Goal: Contribute content

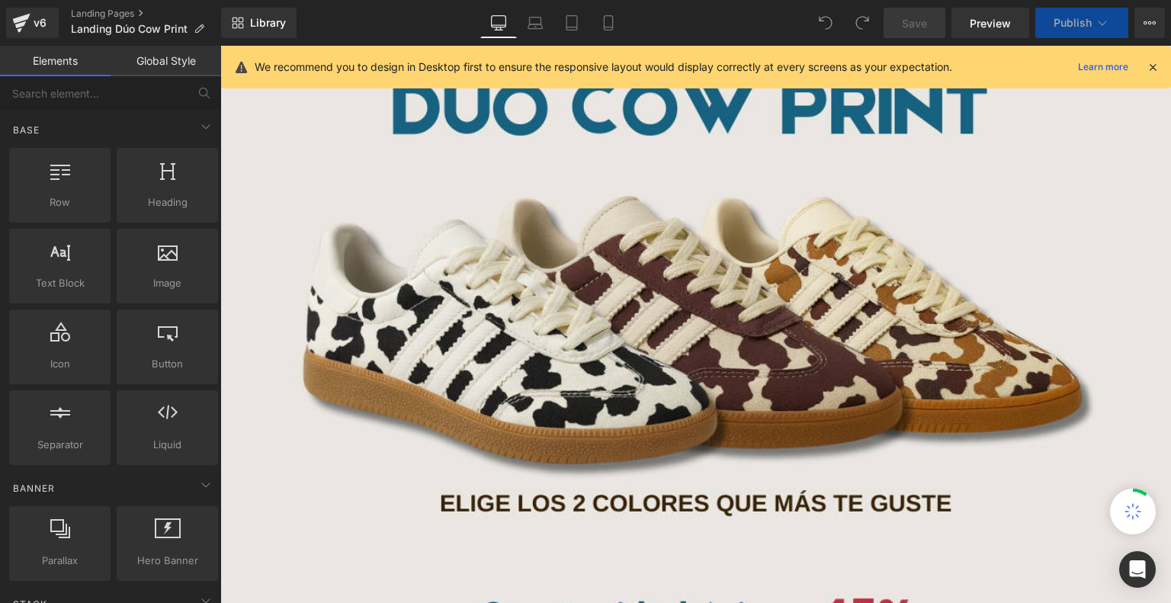
click at [601, 23] on icon at bounding box center [608, 22] width 15 height 15
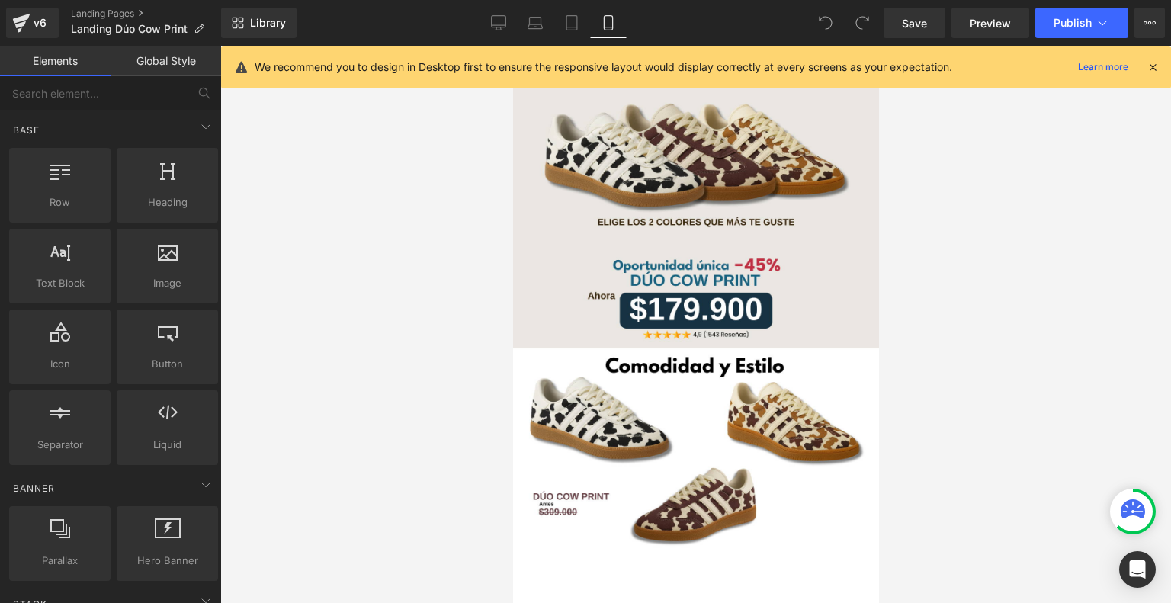
click at [1157, 66] on icon at bounding box center [1153, 67] width 14 height 14
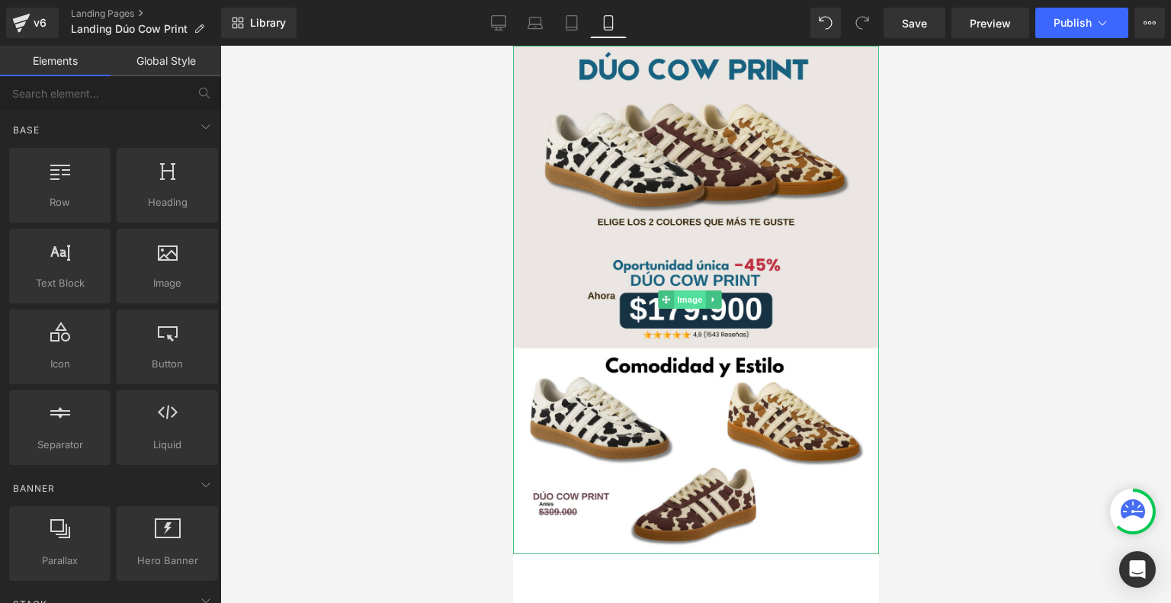
click at [695, 290] on span "Image" at bounding box center [690, 299] width 32 height 18
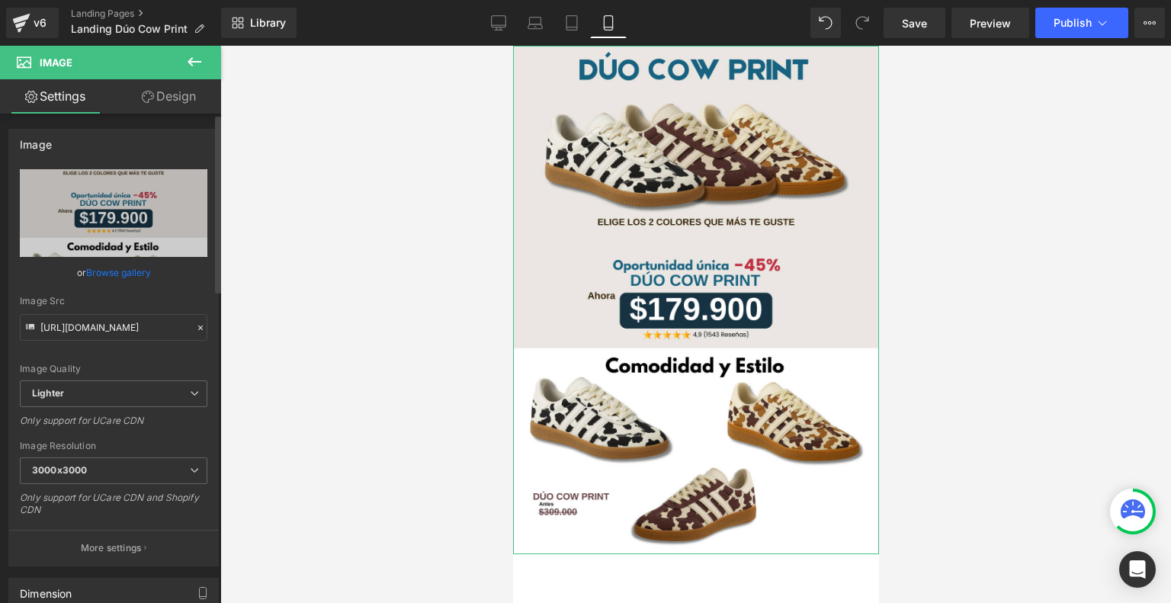
click at [128, 271] on link "Browse gallery" at bounding box center [118, 272] width 65 height 27
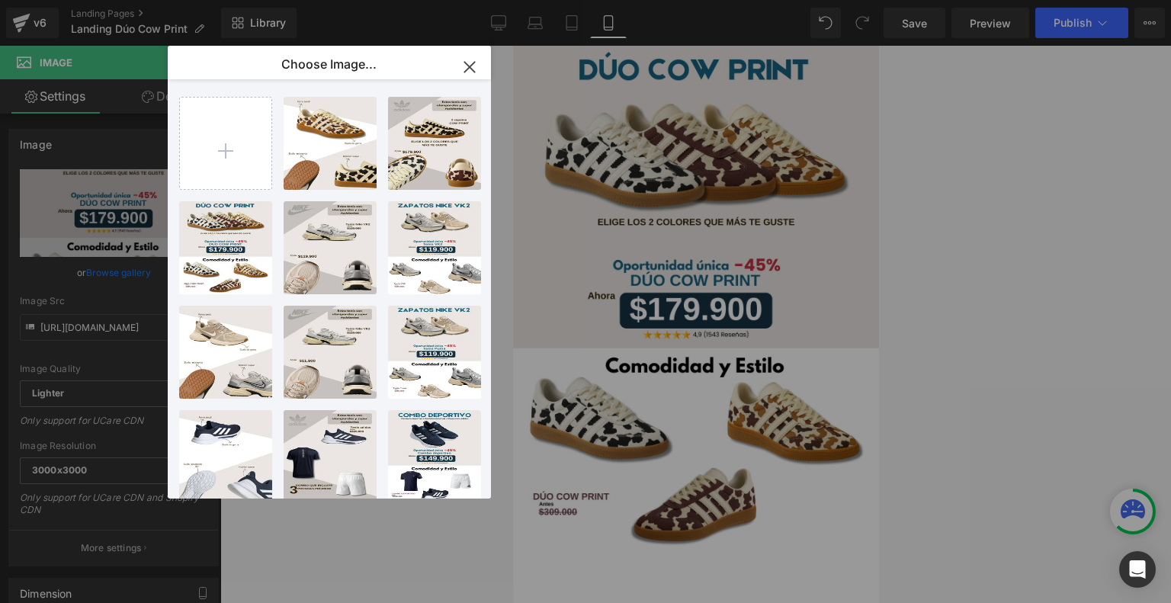
type input "C:\fakepath\Landing Glow Cow Print.png"
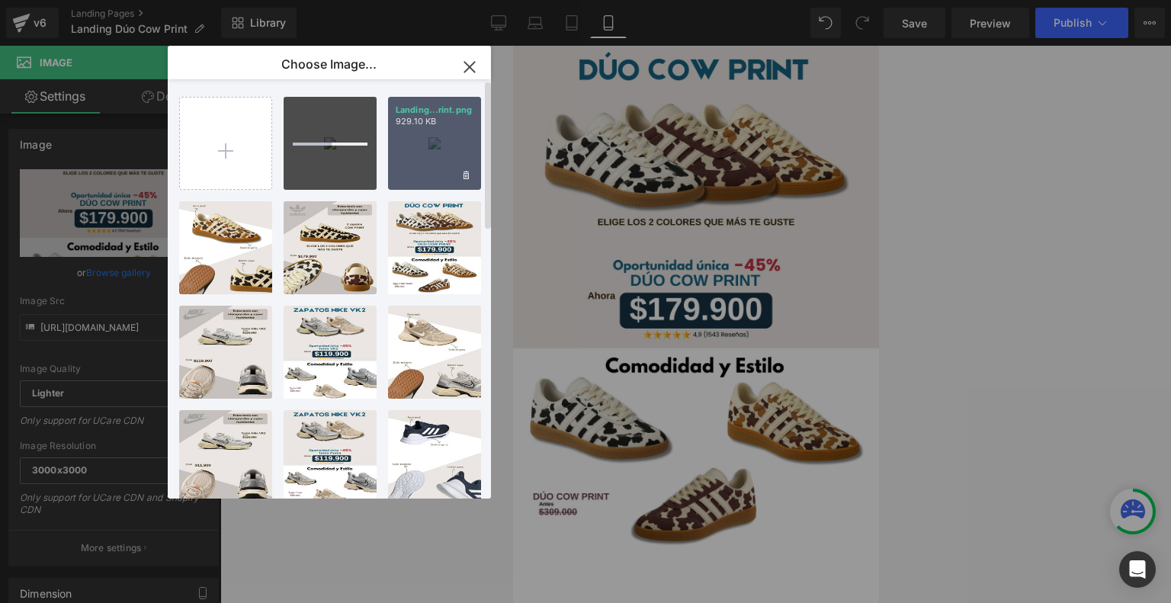
type input "C:\fakepath\Landing Glow Cow Print (2).png"
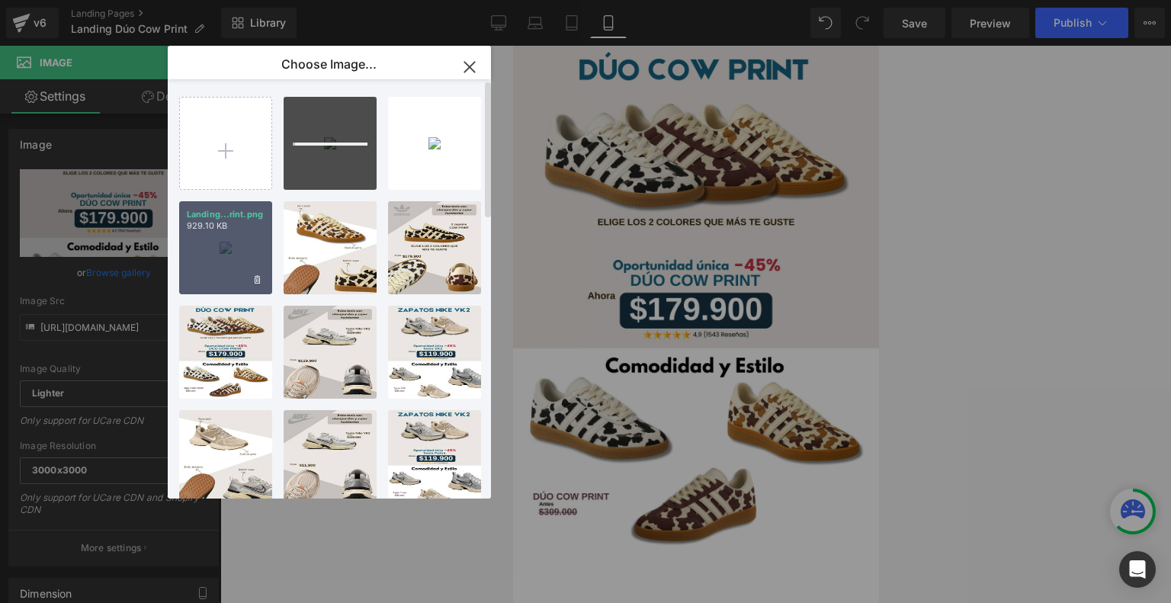
click at [219, 249] on div "Landing...rint.png 929.10 KB" at bounding box center [225, 247] width 93 height 93
type input "[URL][DOMAIN_NAME]"
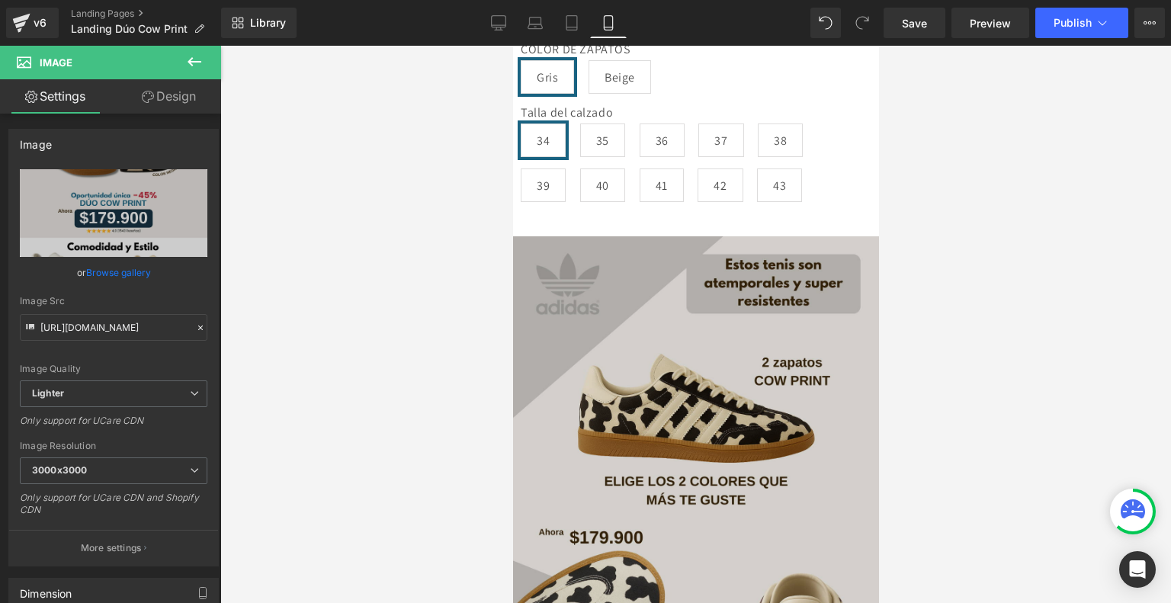
scroll to position [561, 0]
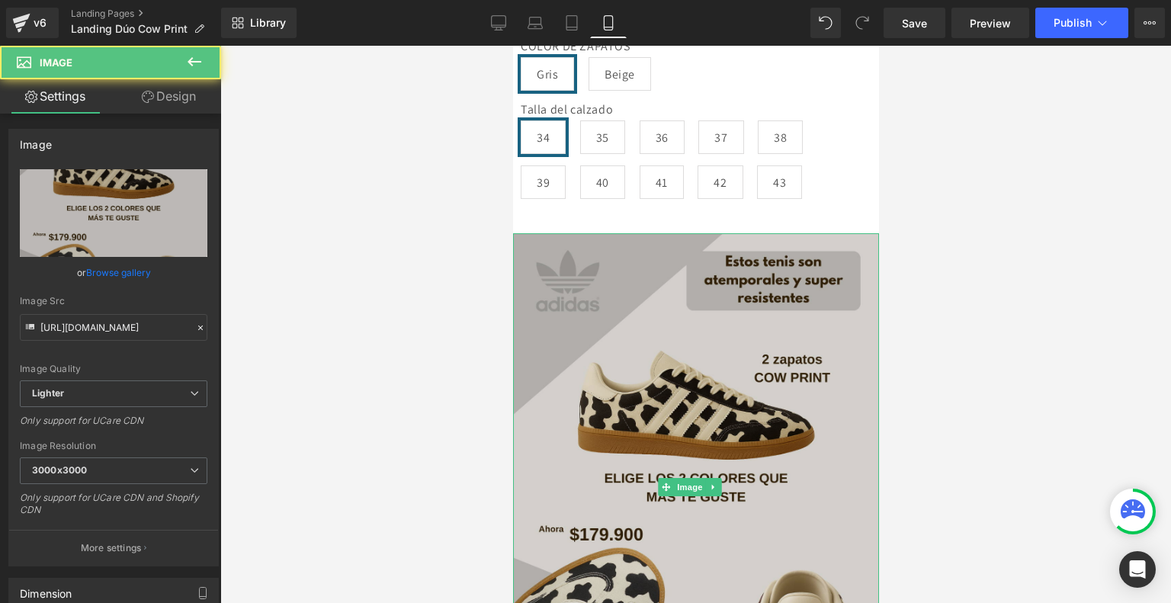
click at [691, 371] on img at bounding box center [695, 487] width 366 height 508
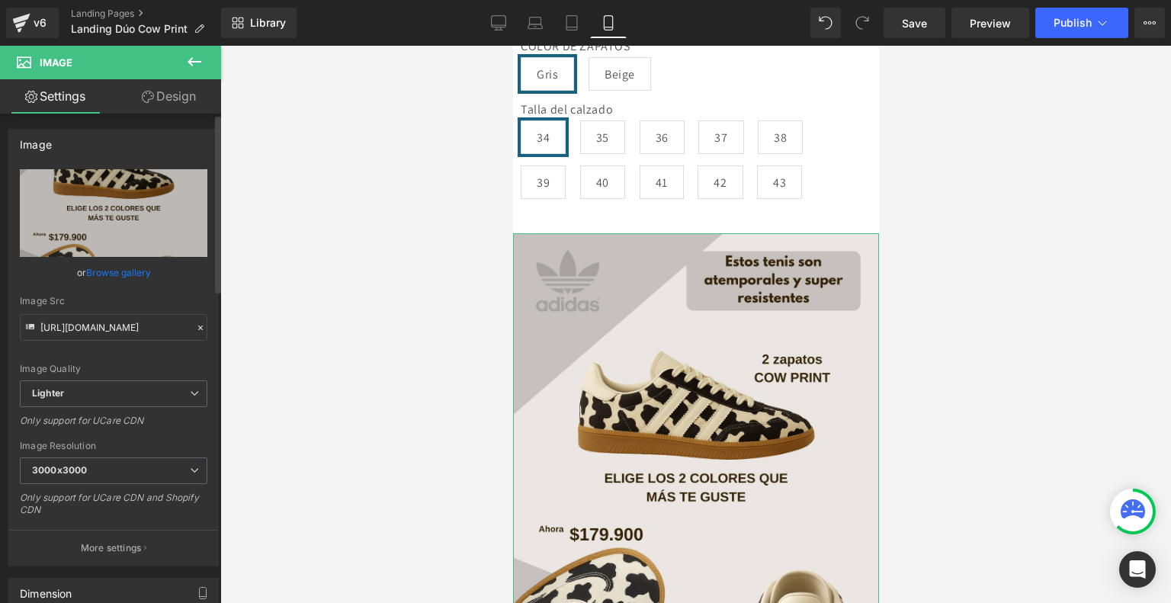
click at [119, 274] on link "Browse gallery" at bounding box center [118, 272] width 65 height 27
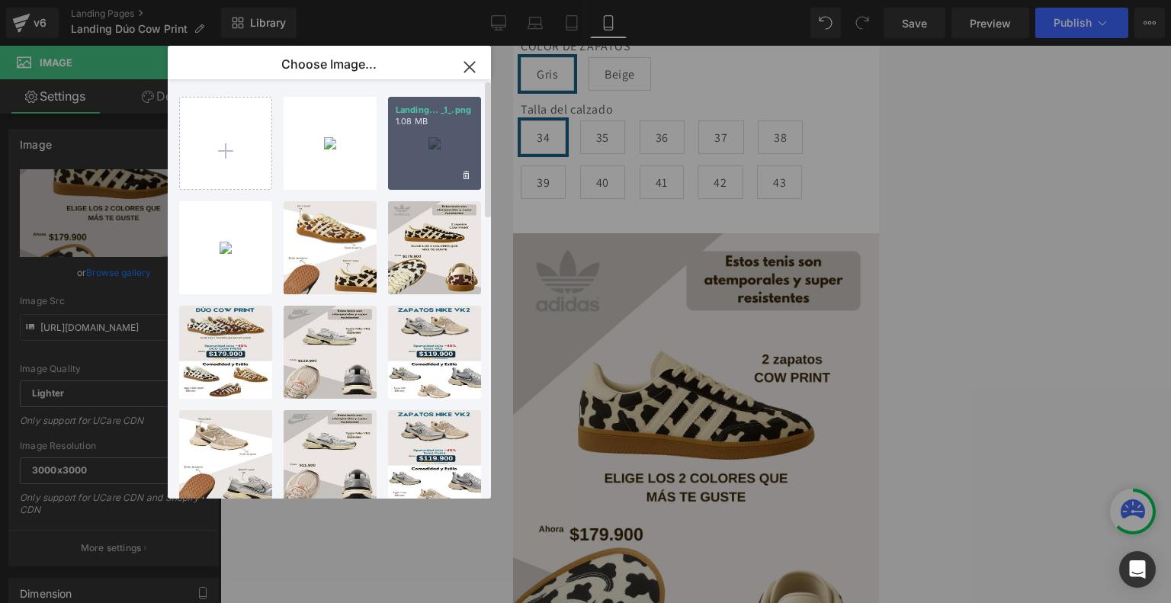
click at [448, 159] on div "Landing... _1_.png 1.08 MB" at bounding box center [434, 143] width 93 height 93
type input "[URL][DOMAIN_NAME]"
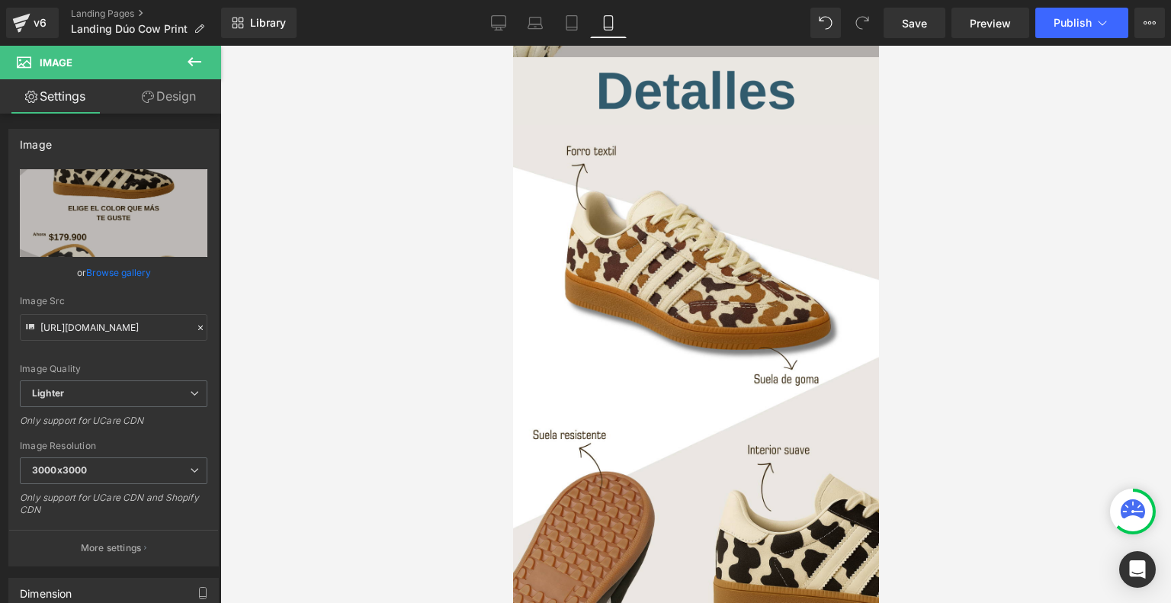
scroll to position [1244, 0]
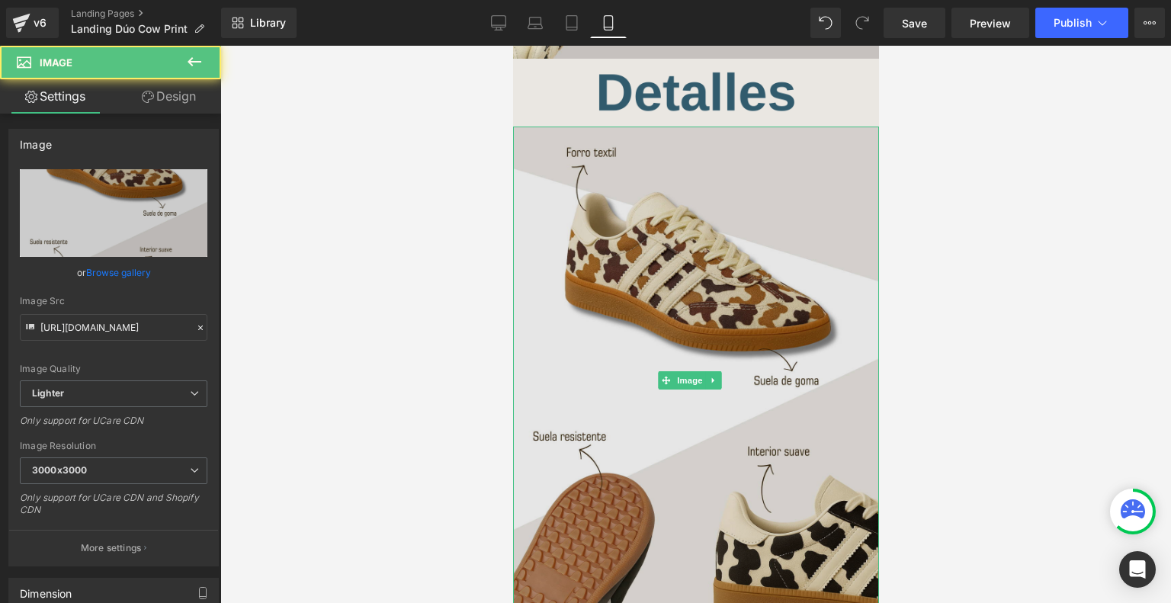
click at [709, 393] on img at bounding box center [695, 381] width 366 height 508
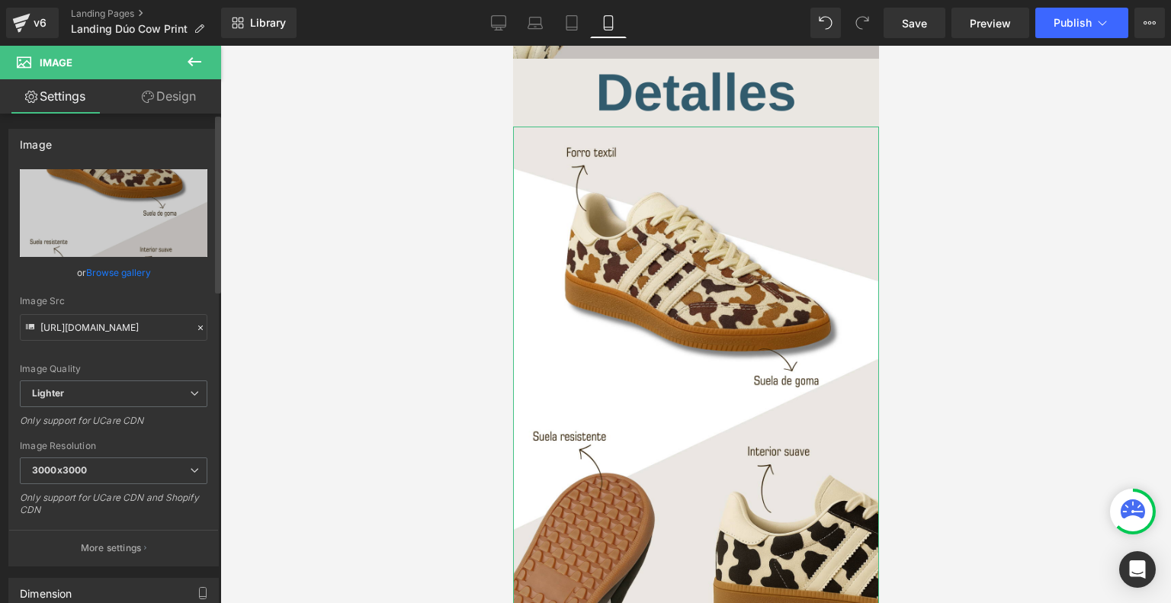
click at [129, 272] on link "Browse gallery" at bounding box center [118, 272] width 65 height 27
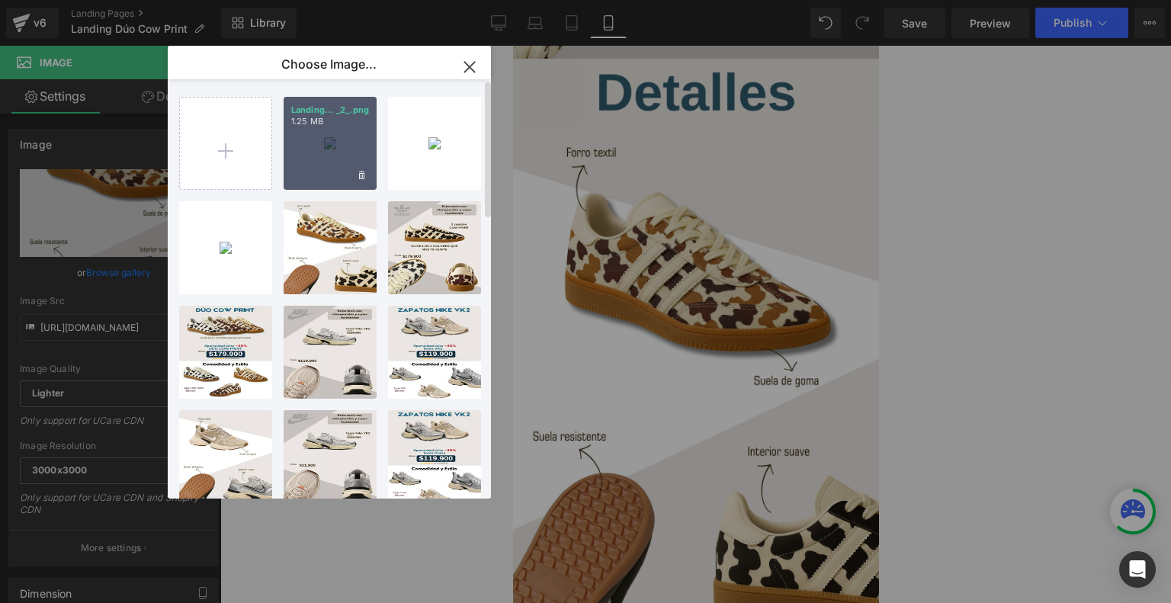
click at [312, 132] on div "Landing... _2_.png 1.25 MB" at bounding box center [330, 143] width 93 height 93
type input "[URL][DOMAIN_NAME]"
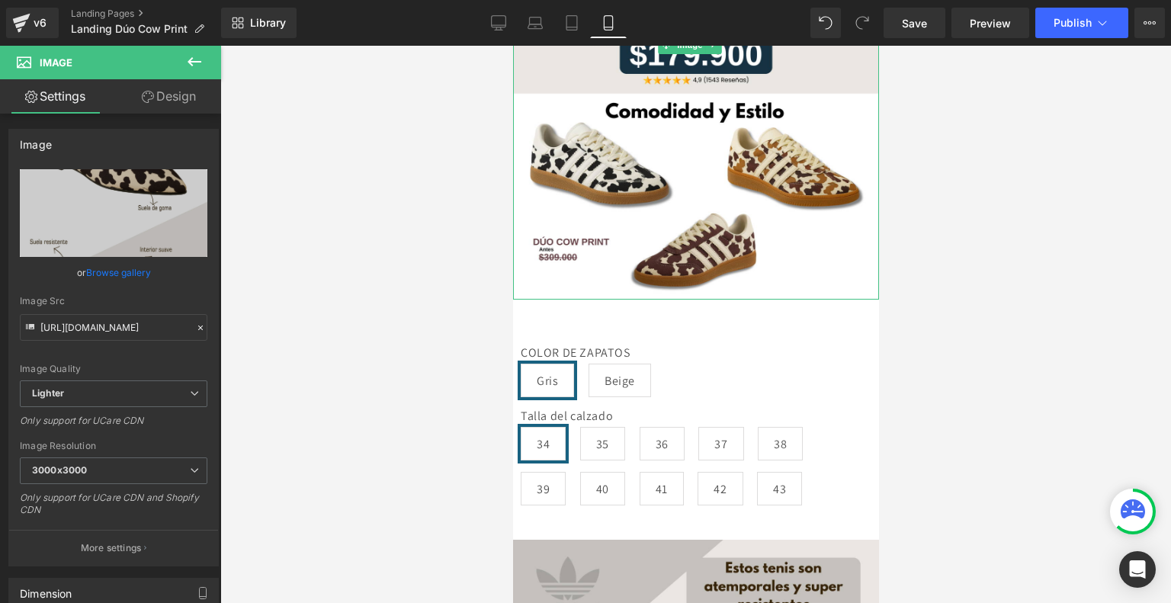
scroll to position [256, 0]
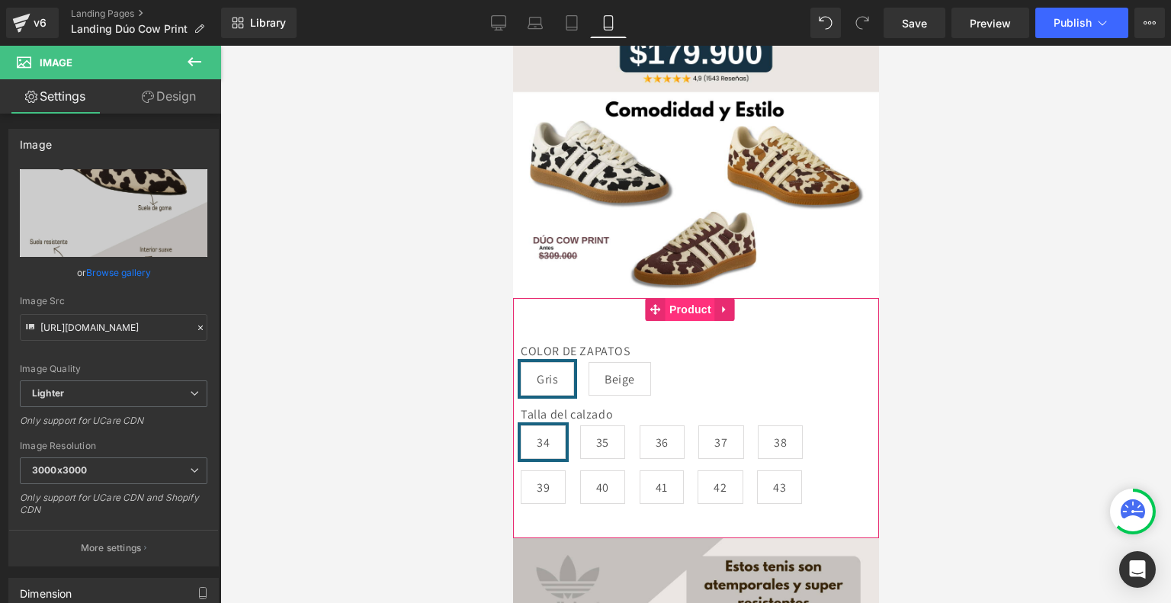
click at [691, 298] on span "Product" at bounding box center [690, 309] width 50 height 23
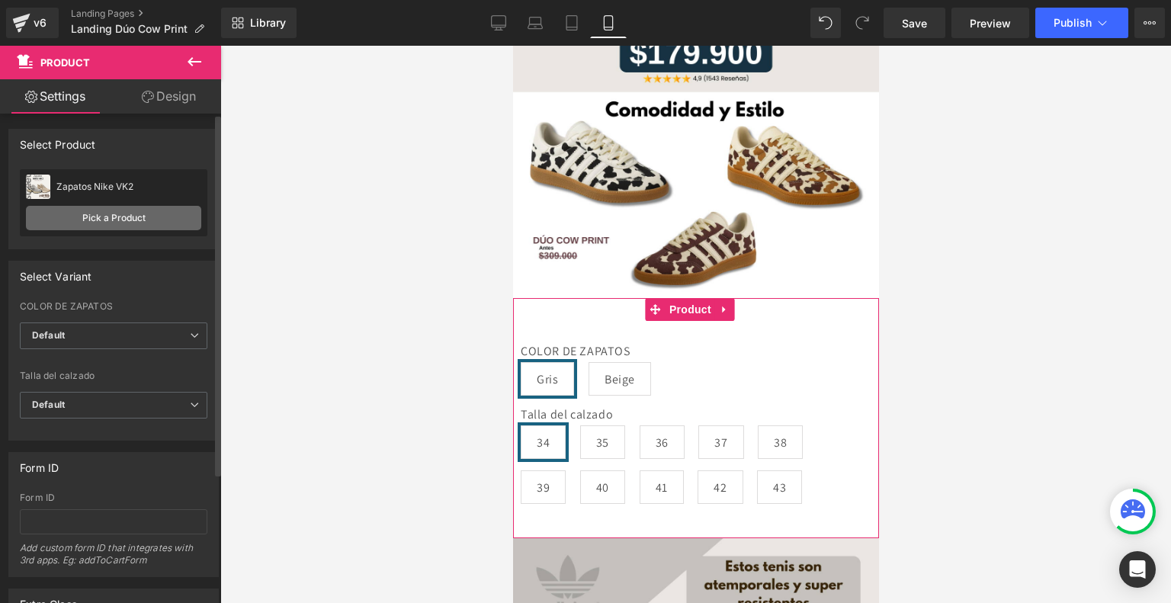
click at [155, 213] on link "Pick a Product" at bounding box center [113, 218] width 175 height 24
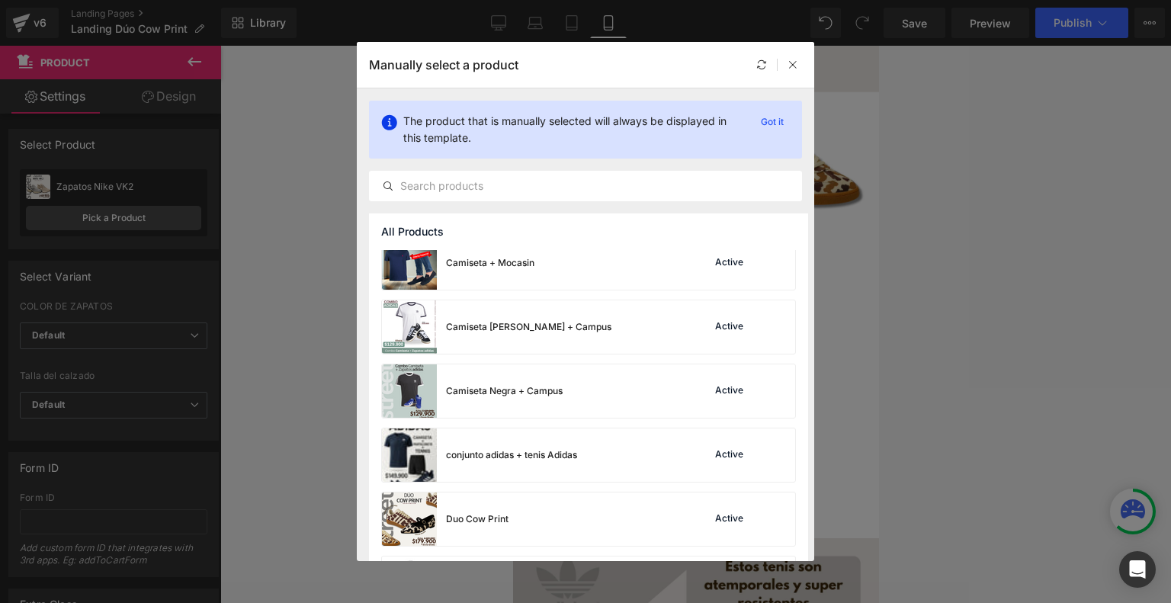
scroll to position [465, 0]
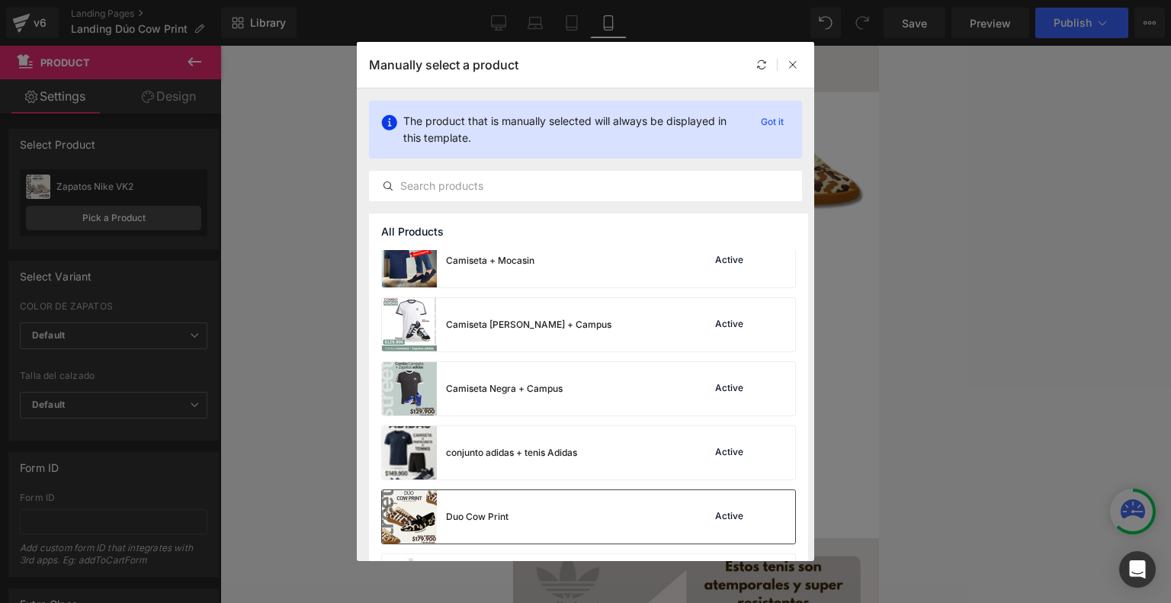
click at [490, 514] on div "Duo Cow Print" at bounding box center [477, 517] width 63 height 14
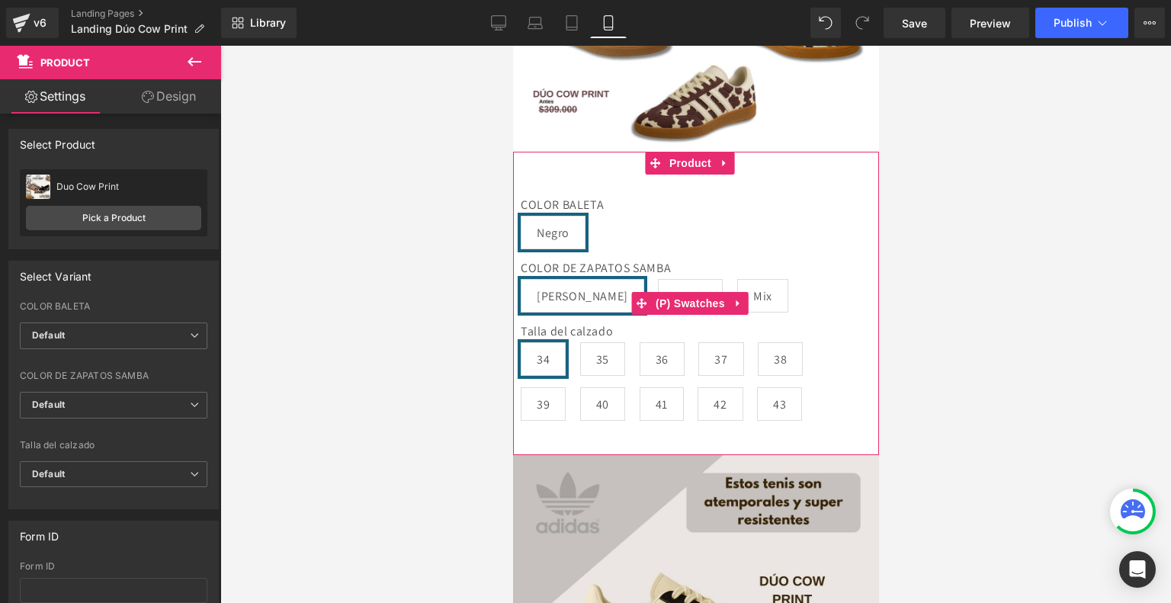
scroll to position [418, 0]
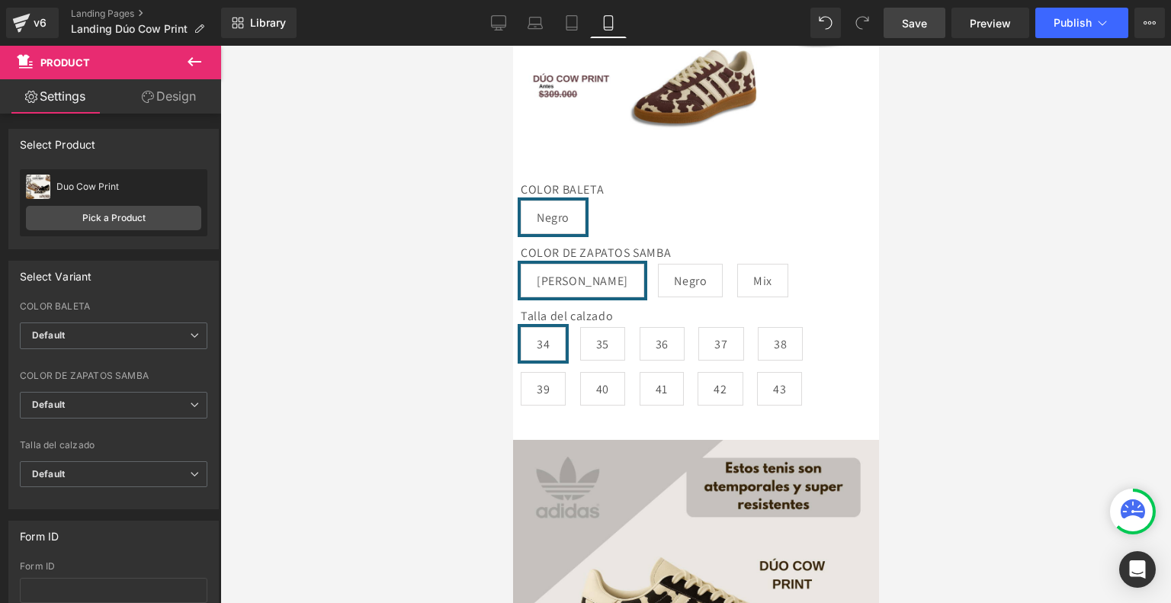
click at [912, 24] on span "Save" at bounding box center [914, 23] width 25 height 16
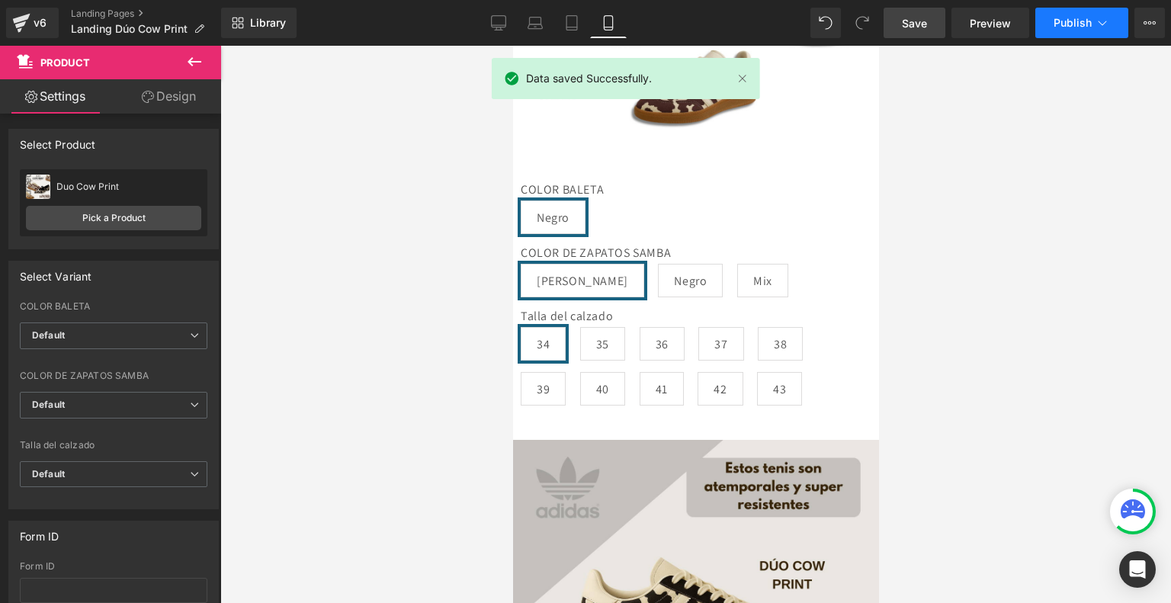
click at [1077, 33] on button "Publish" at bounding box center [1081, 23] width 93 height 30
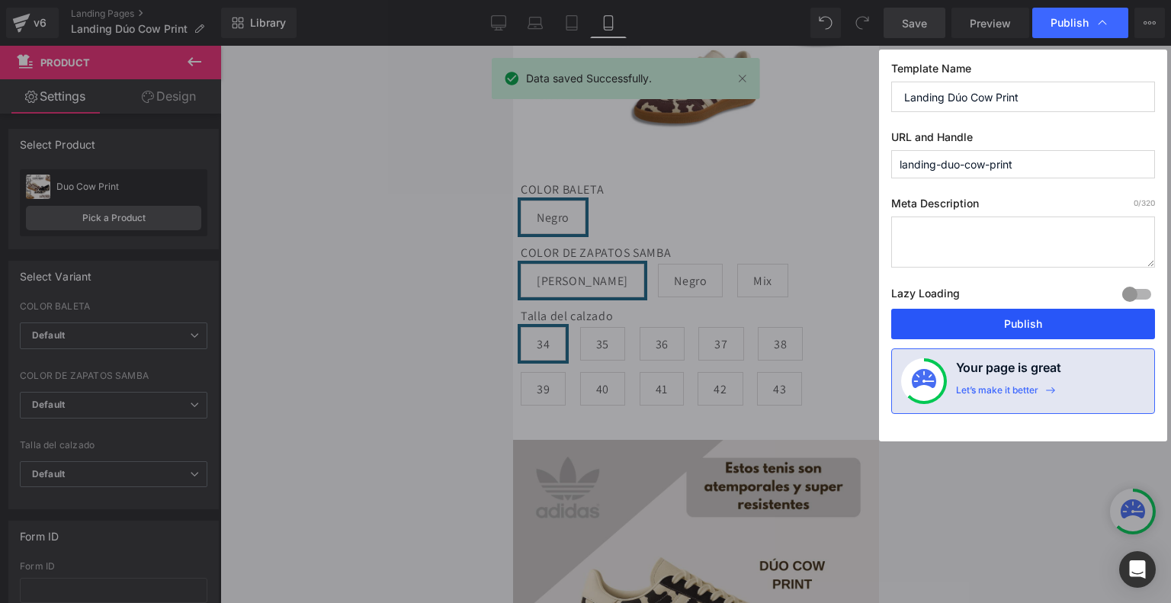
click at [1004, 322] on button "Publish" at bounding box center [1023, 324] width 264 height 30
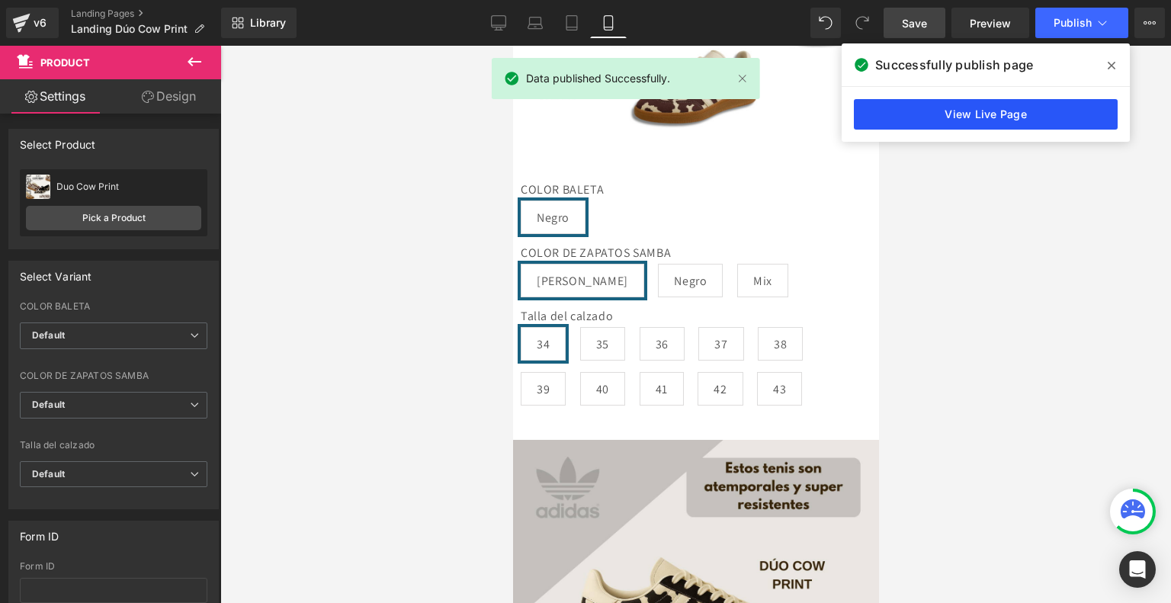
click at [1006, 107] on link "View Live Page" at bounding box center [986, 114] width 264 height 30
